Goal: Use online tool/utility: Use online tool/utility

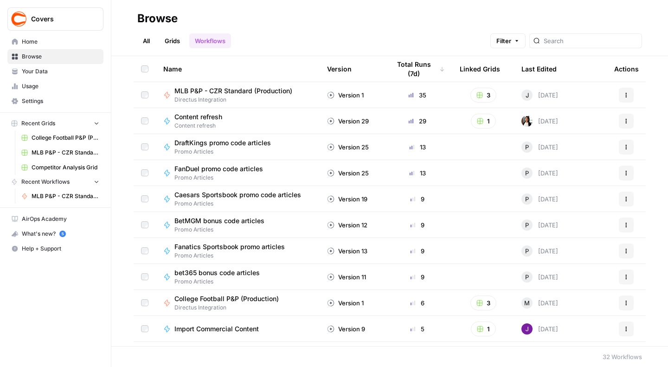
click at [216, 90] on span "MLB P&P - CZR Standard (Production)" at bounding box center [233, 90] width 118 height 9
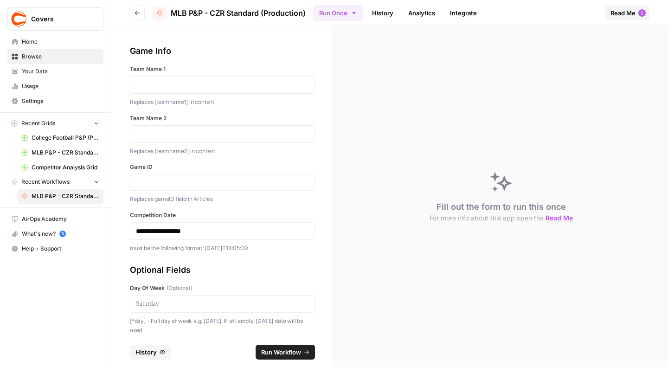
scroll to position [115, 0]
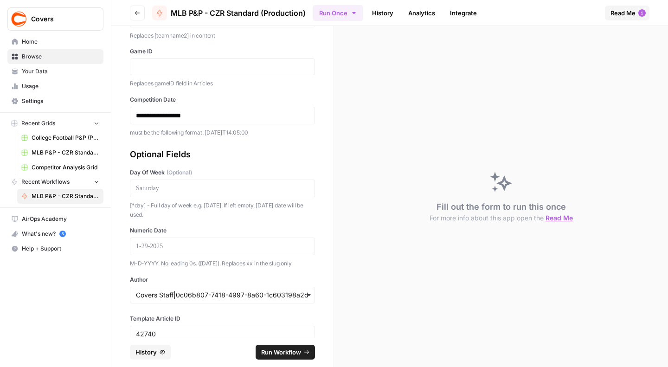
click at [145, 327] on div "42740" at bounding box center [222, 334] width 185 height 17
click at [145, 331] on input "42740" at bounding box center [222, 334] width 173 height 8
